Goal: Task Accomplishment & Management: Use online tool/utility

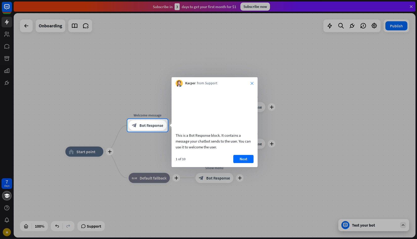
click at [251, 82] on icon "close" at bounding box center [252, 83] width 3 height 3
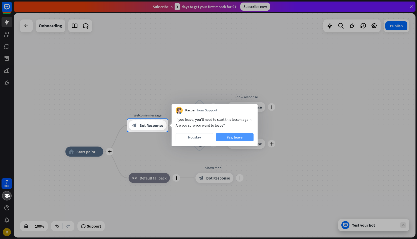
click at [223, 139] on button "Yes, leave" at bounding box center [235, 137] width 38 height 8
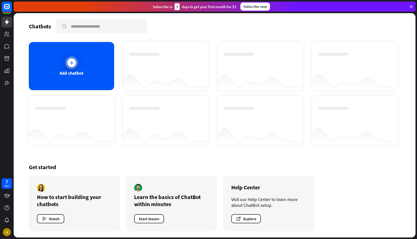
click at [89, 62] on div "Add chatbot" at bounding box center [71, 66] width 85 height 48
